Goal: Task Accomplishment & Management: Use online tool/utility

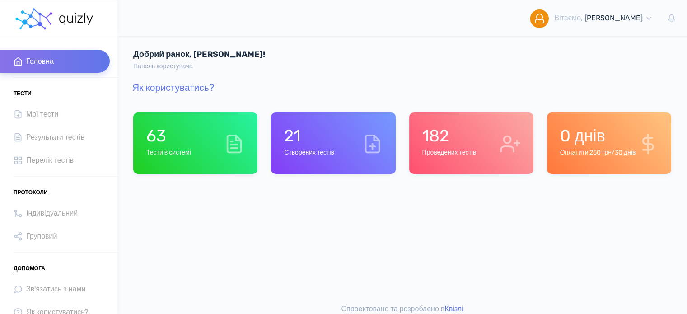
drag, startPoint x: 594, startPoint y: 152, endPoint x: 423, endPoint y: 41, distance: 203.2
click at [594, 152] on link "Оплатити 250 грн/30 днів" at bounding box center [598, 152] width 76 height 8
click at [173, 160] on div "63 Тести в системі" at bounding box center [195, 142] width 124 height 61
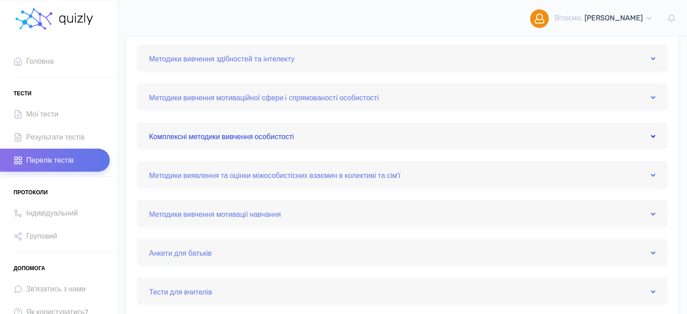
scroll to position [406, 0]
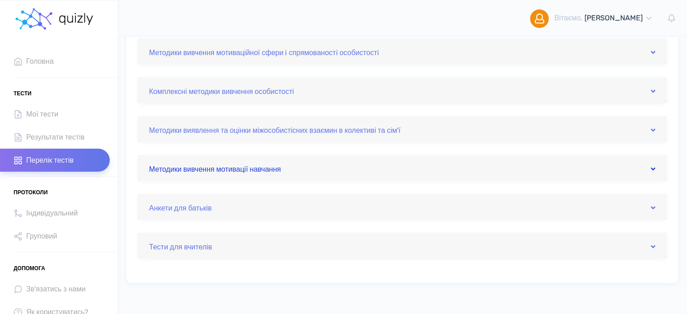
click at [179, 170] on link "Методики вивчення мотивації навчання" at bounding box center [402, 167] width 506 height 14
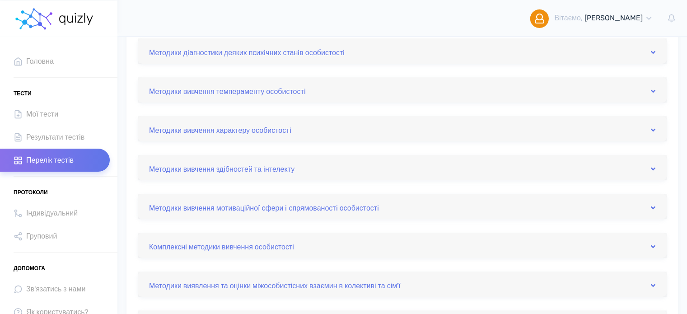
scroll to position [90, 0]
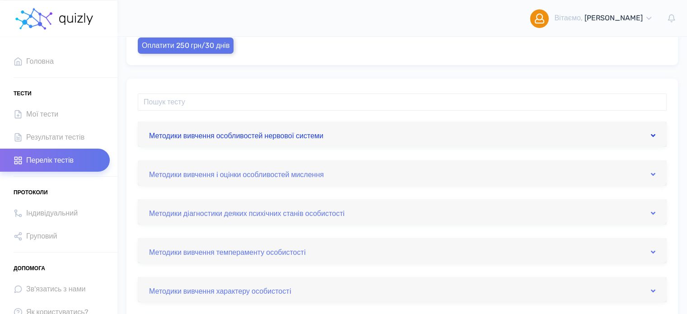
click at [212, 138] on link "Методики вивчення особливостей нервової системи" at bounding box center [402, 134] width 506 height 14
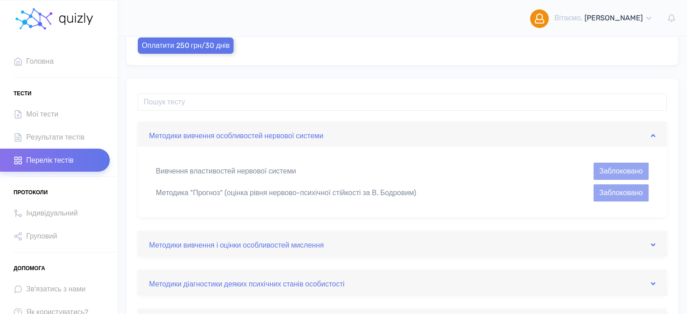
scroll to position [135, 0]
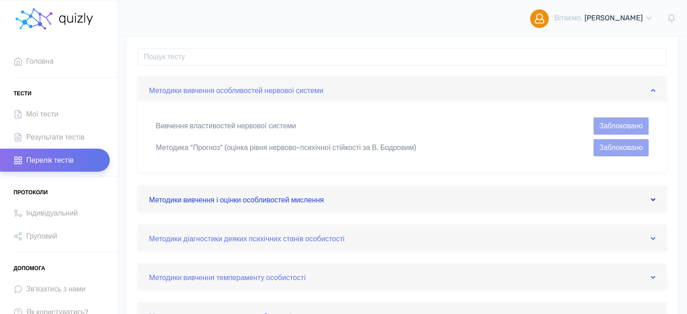
click at [223, 197] on link "Методики вивчення i оцiнки особливостей мислення" at bounding box center [402, 198] width 506 height 14
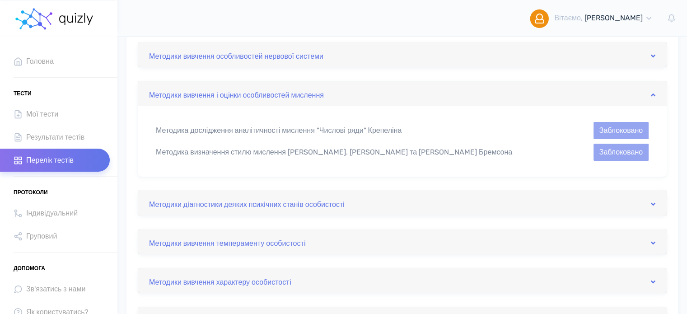
scroll to position [226, 0]
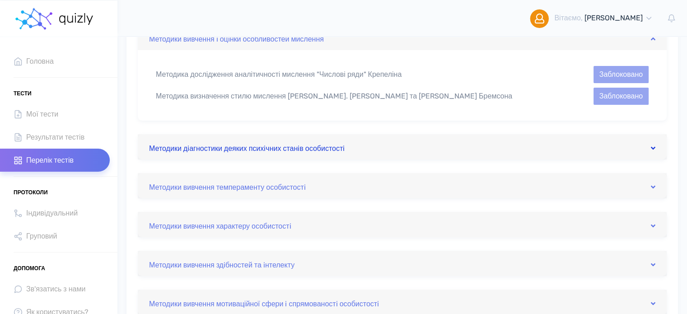
click at [221, 149] on link "Методики дiагностики деяких психiчних станiв особистостi" at bounding box center [402, 146] width 506 height 14
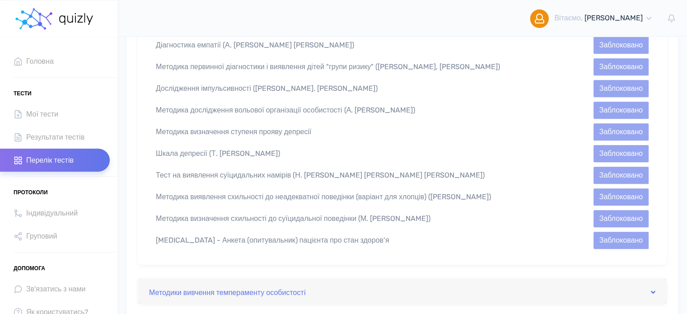
scroll to position [587, 0]
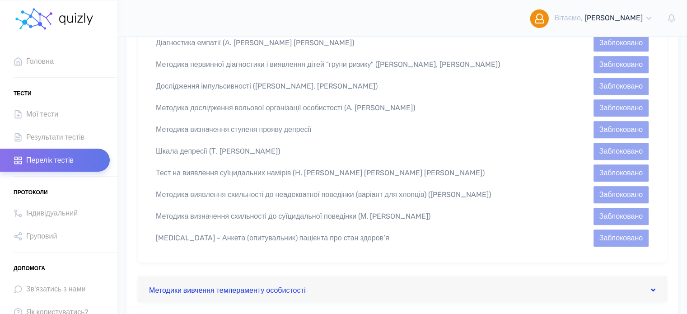
click at [200, 281] on link "Методики вивчення темпераменту особистостi" at bounding box center [402, 288] width 506 height 14
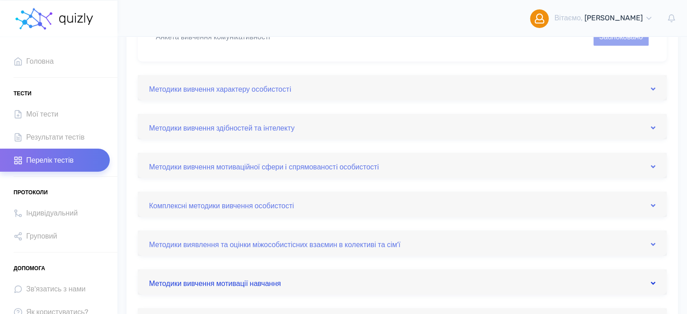
scroll to position [382, 0]
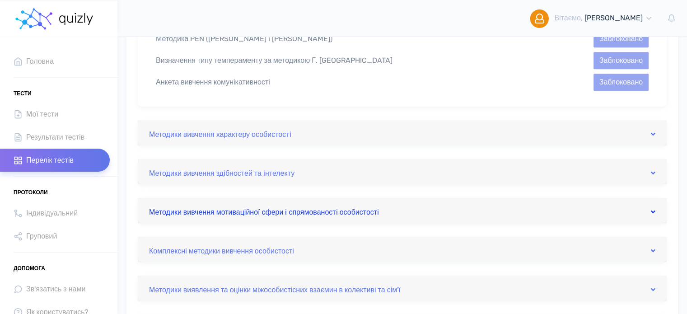
click at [232, 210] on link "Методики вивчення мотиваційної сфери i спрямованостi особистостi" at bounding box center [402, 210] width 506 height 14
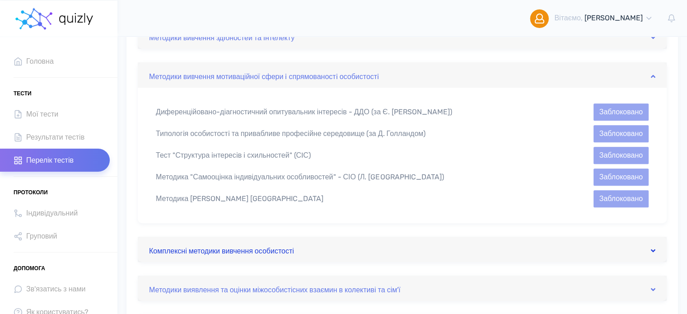
click at [222, 248] on link "Комплексні методики вивчення особистості" at bounding box center [402, 249] width 506 height 14
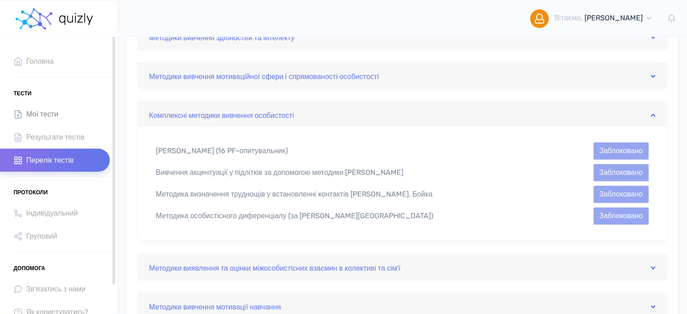
click at [61, 116] on link "Мої тести" at bounding box center [55, 113] width 110 height 23
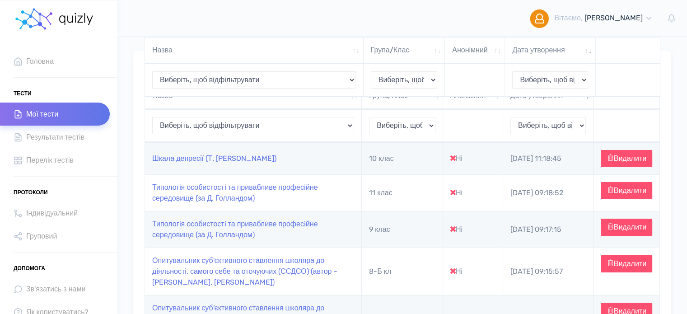
scroll to position [90, 0]
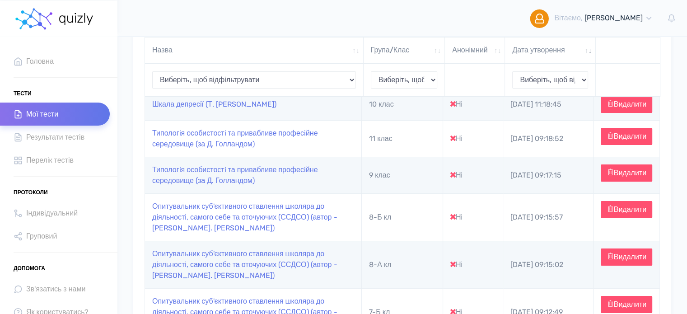
click at [453, 107] on icon at bounding box center [452, 103] width 5 height 7
click at [251, 108] on link "Шкала депресії (Т. [PERSON_NAME])" at bounding box center [214, 104] width 124 height 9
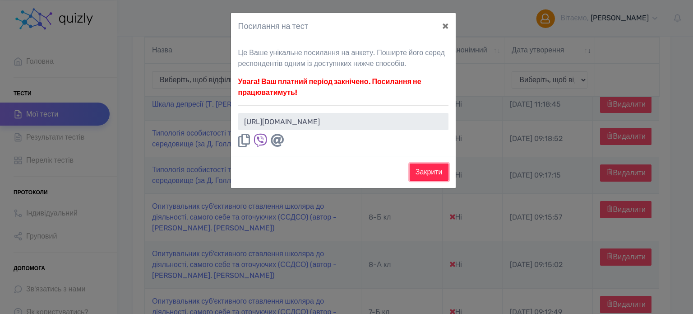
click at [417, 171] on button "Закрити" at bounding box center [429, 171] width 39 height 17
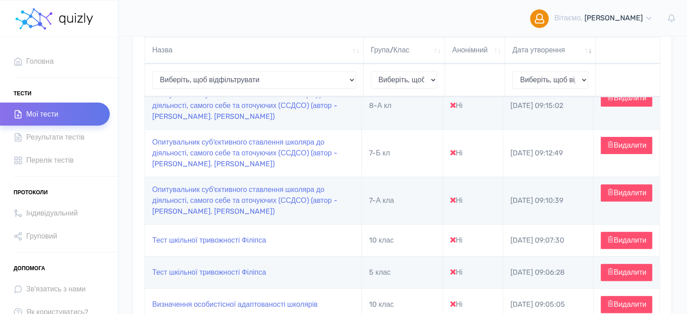
scroll to position [271, 0]
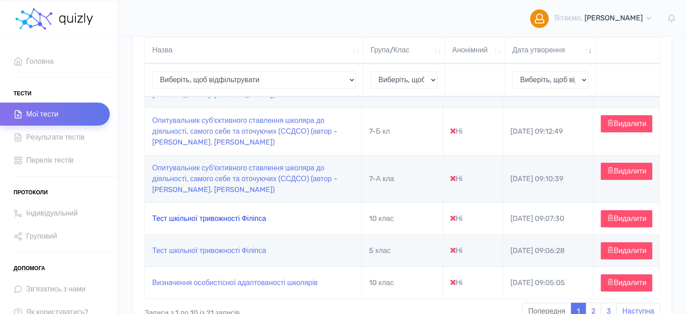
click at [240, 223] on link "Тест шкільної тривожності Філіпса" at bounding box center [209, 218] width 114 height 9
type input "[URL][DOMAIN_NAME]"
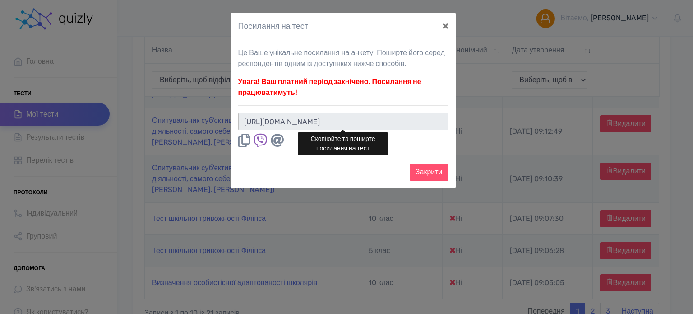
click at [334, 123] on input "[URL][DOMAIN_NAME]" at bounding box center [343, 121] width 210 height 17
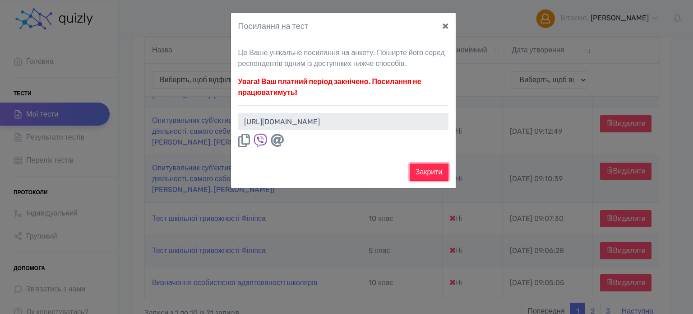
click at [431, 175] on button "Закрити" at bounding box center [429, 171] width 39 height 17
